Goal: Answer question/provide support

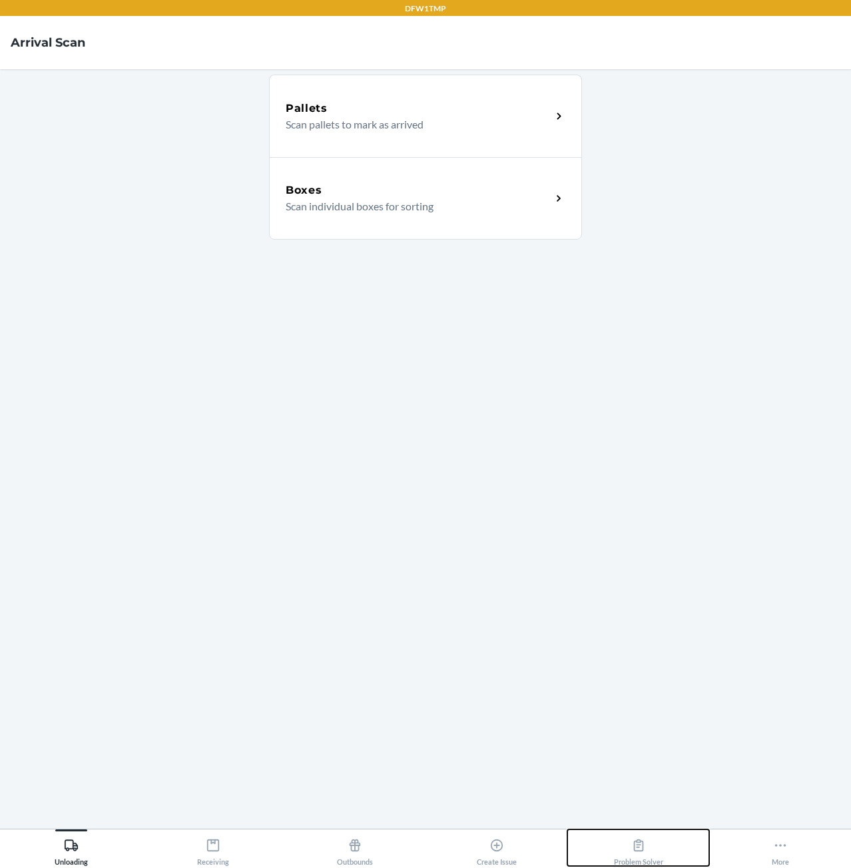
click at [615, 858] on div "Problem Solver" at bounding box center [638, 849] width 49 height 33
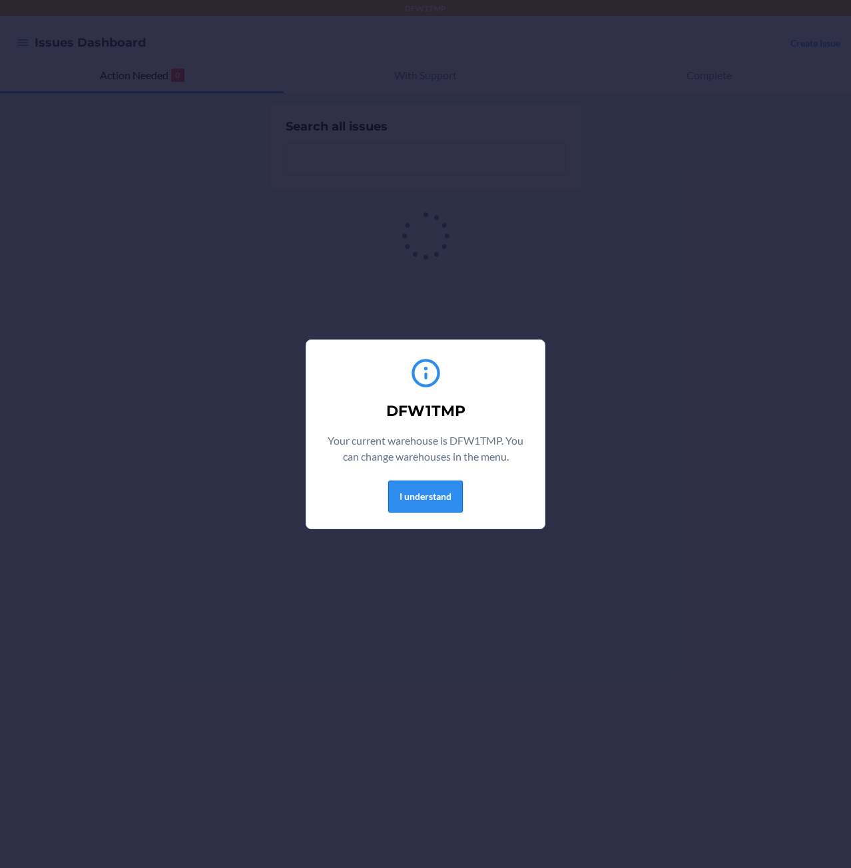
click at [444, 503] on button "I understand" at bounding box center [425, 497] width 75 height 32
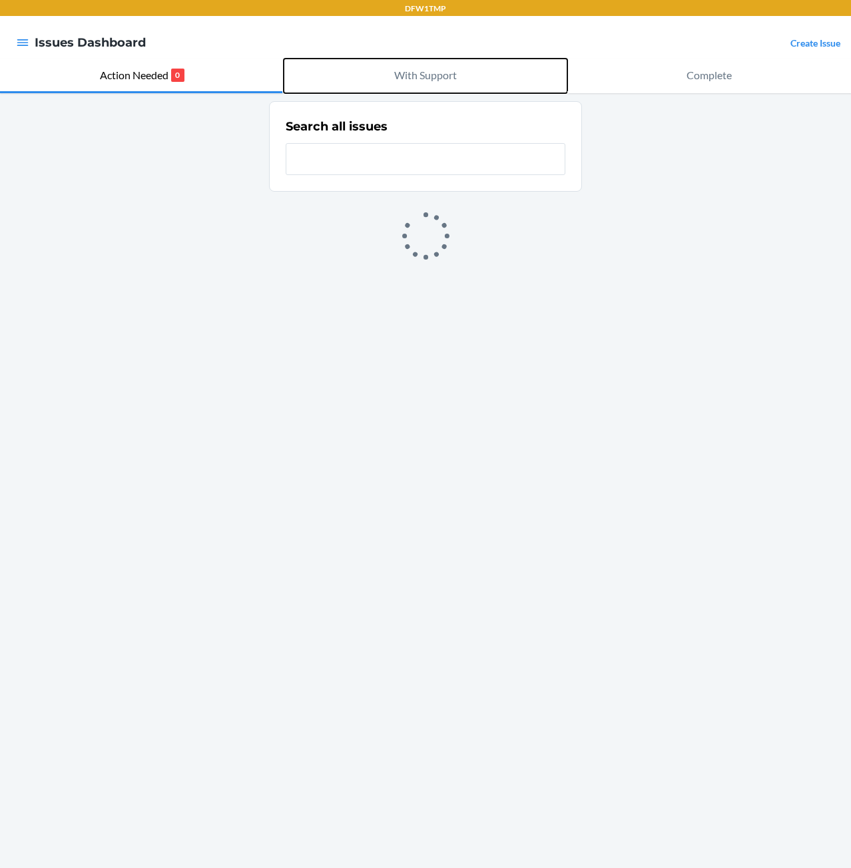
click at [430, 85] on button "With Support" at bounding box center [426, 76] width 284 height 35
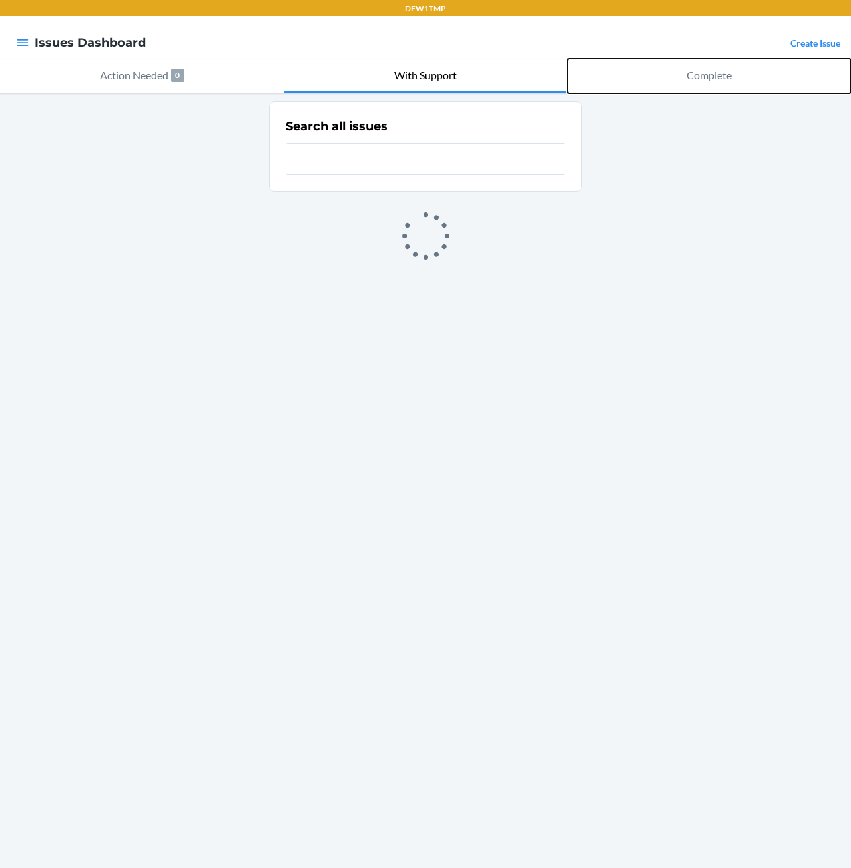
click at [643, 74] on button "Complete" at bounding box center [709, 76] width 284 height 35
